Goal: Check status

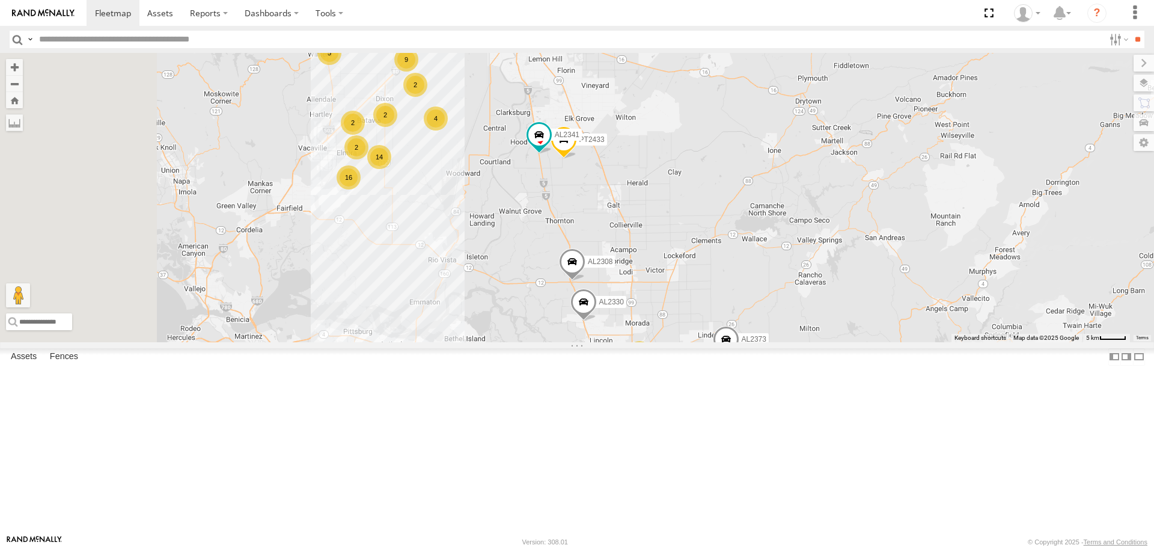
drag, startPoint x: 598, startPoint y: 225, endPoint x: 648, endPoint y: 246, distance: 53.9
click at [648, 246] on div "FRONTLOADER JD344H AL2311 16 7 14 9 2 2 4 2 2 5 2 2 2 PT2433 AL2373 PT2402 2 AL…" at bounding box center [577, 197] width 1154 height 289
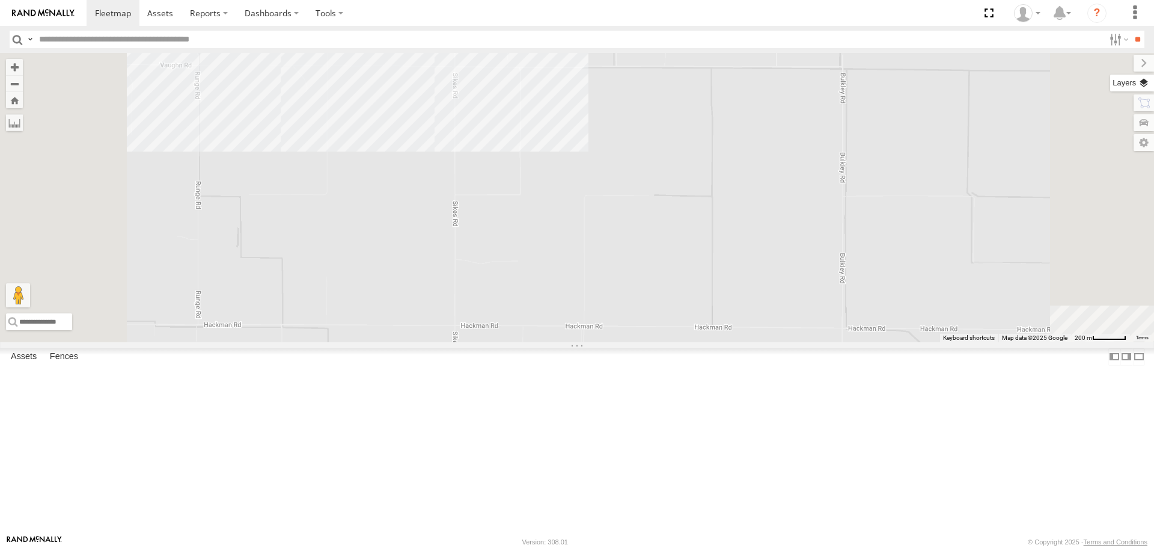
click at [1147, 89] on label at bounding box center [1132, 83] width 44 height 17
click at [0, 0] on span "Basemaps" at bounding box center [0, 0] width 0 height 0
click at [0, 0] on span "Satellite" at bounding box center [0, 0] width 0 height 0
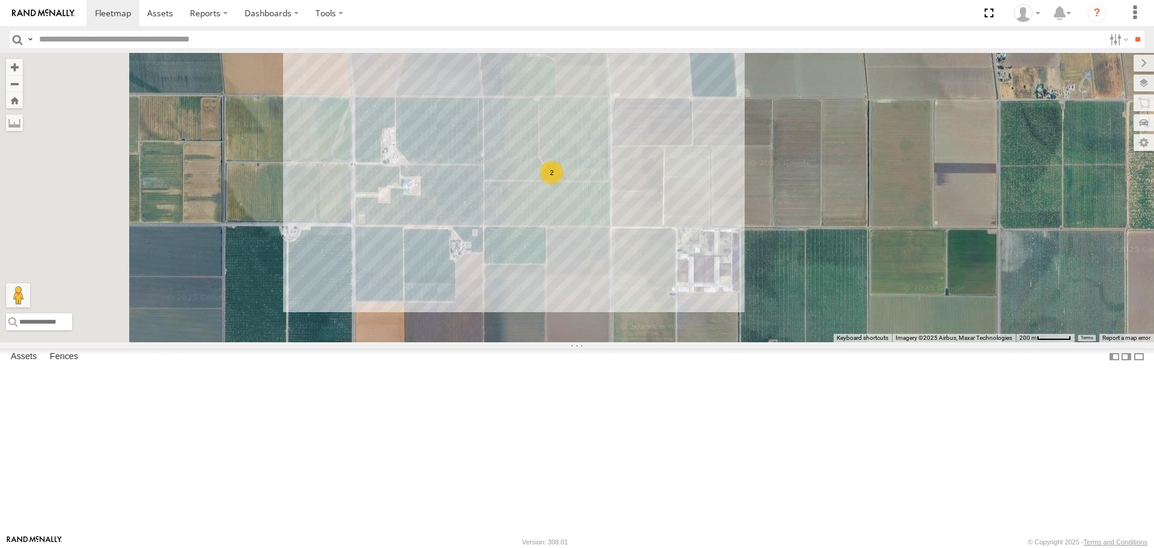
drag, startPoint x: 585, startPoint y: 251, endPoint x: 718, endPoint y: 391, distance: 193.1
click at [718, 341] on div "FRONTLOADER JD344H AL2311 PT2433 AL2373 PT2402 AL2330 AL2341 AL2308 PT2435 AL22…" at bounding box center [577, 197] width 1154 height 289
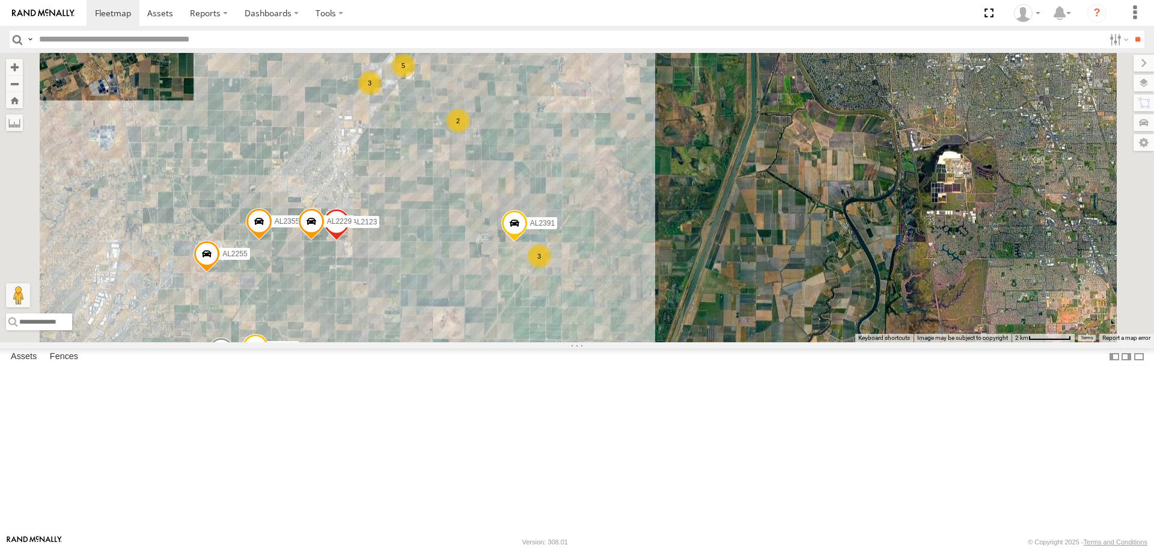
drag, startPoint x: 784, startPoint y: 415, endPoint x: 749, endPoint y: 304, distance: 116.7
click at [749, 304] on div "FRONTLOADER JD344H AL2311 PT2433 AL2373 PT2402 AL2330 AL2341 AL2308 PT2435 AL22…" at bounding box center [577, 197] width 1154 height 289
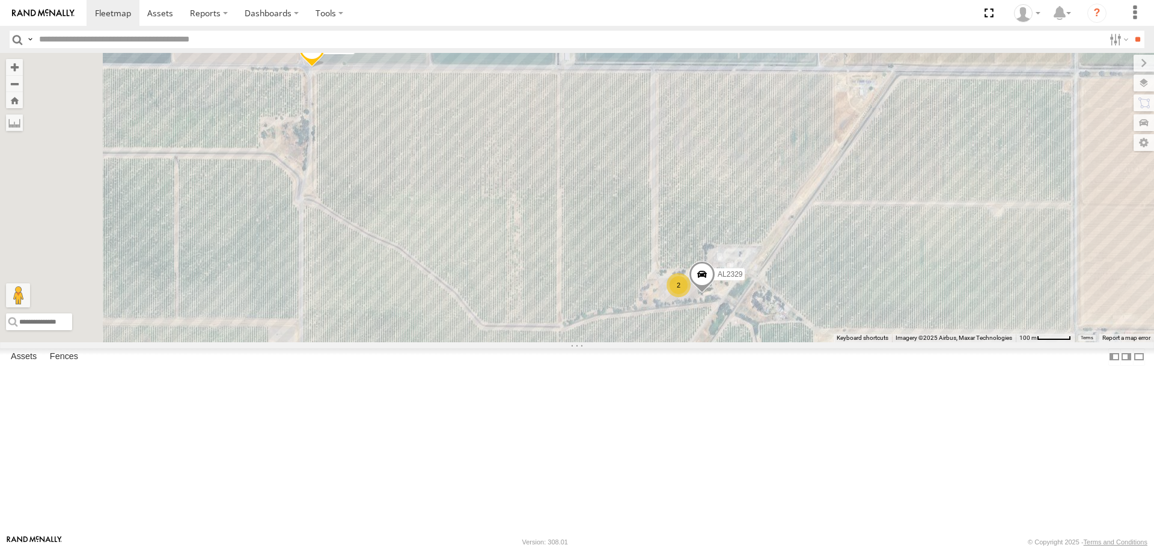
drag, startPoint x: 492, startPoint y: 292, endPoint x: 682, endPoint y: 322, distance: 192.3
click at [682, 322] on div "FRONTLOADER JD344H AL2311 PT2433 AL2373 PT2402 AL2330 AL2341 AL2308 PT2435 AL22…" at bounding box center [577, 197] width 1154 height 289
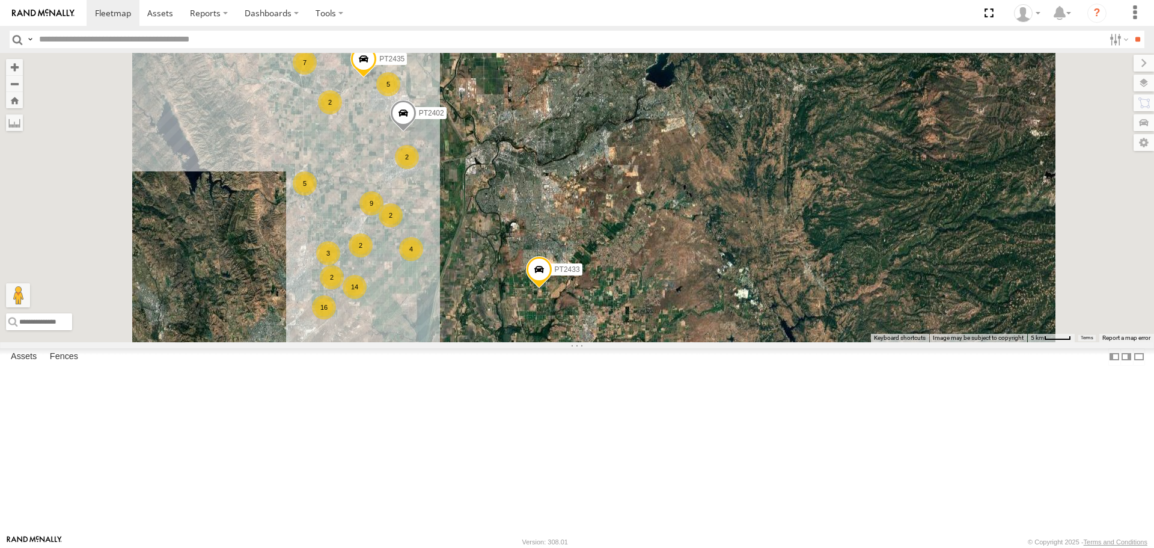
drag, startPoint x: 581, startPoint y: 220, endPoint x: 606, endPoint y: 264, distance: 50.3
click at [606, 264] on div "015910002297383 FRONTLOADER JD344H 015910002527359 AL2367 PT2433 AL2260 AL2373 …" at bounding box center [577, 197] width 1154 height 289
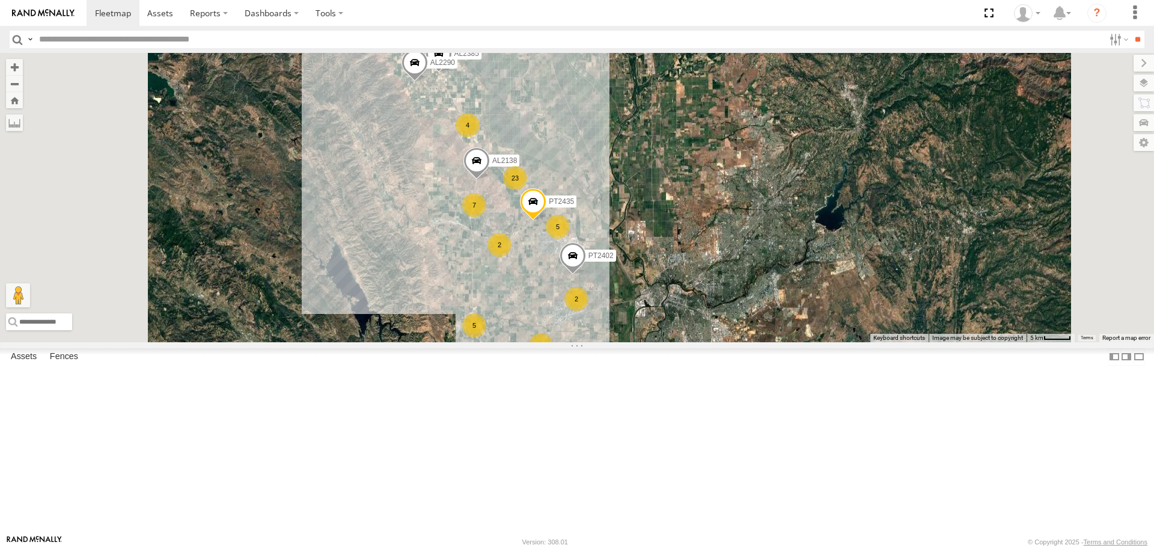
drag, startPoint x: 701, startPoint y: 234, endPoint x: 719, endPoint y: 295, distance: 63.2
click at [719, 295] on div "015910002297383 FRONTLOADER JD344H 015910002527359 AL2367 PT2433 AL2260 AL2373 …" at bounding box center [577, 197] width 1154 height 289
